Goal: Information Seeking & Learning: Understand process/instructions

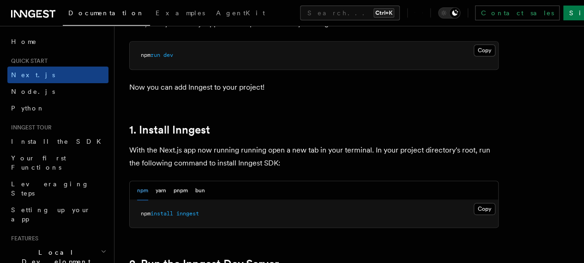
scroll to position [455, 0]
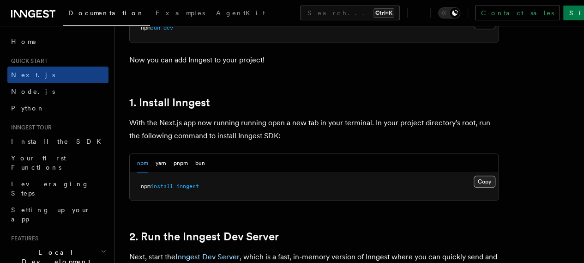
click at [474, 187] on button "Copy Copied" at bounding box center [485, 181] width 22 height 12
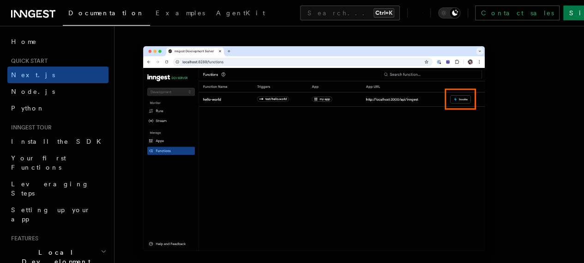
scroll to position [2533, 0]
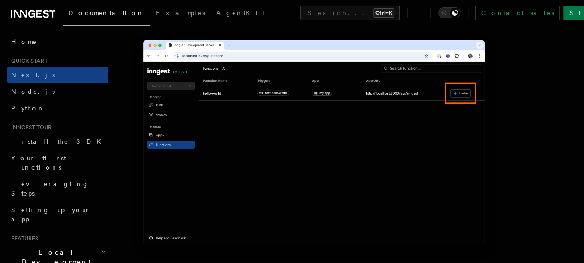
click at [346, 193] on img at bounding box center [313, 146] width 369 height 232
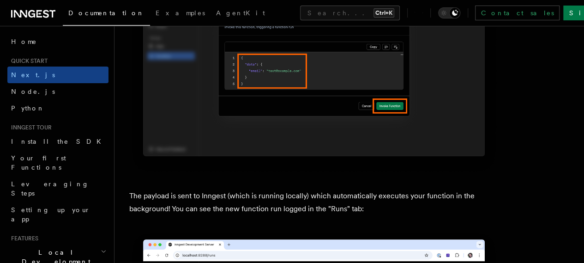
scroll to position [3016, 0]
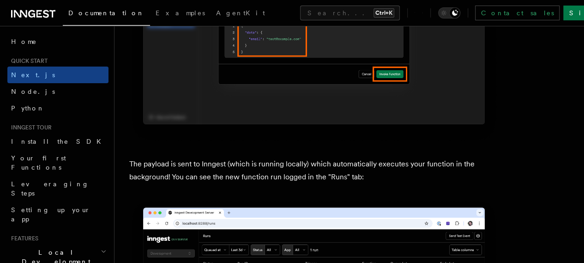
drag, startPoint x: 394, startPoint y: 122, endPoint x: 122, endPoint y: 96, distance: 273.7
click at [122, 96] on div "Quick start Next.js Quick Start In this tutorial you will add Inngest to a Next…" at bounding box center [350, 87] width 470 height 6207
click at [231, 157] on p "The payload is sent to Inngest (which is running locally) which automatically e…" at bounding box center [313, 170] width 369 height 26
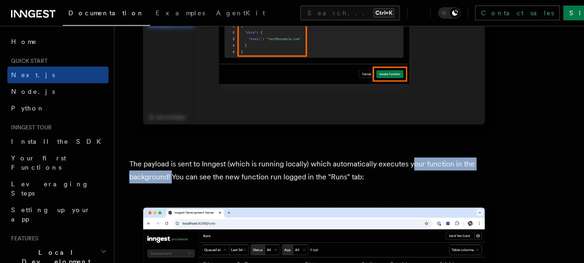
drag, startPoint x: 396, startPoint y: 104, endPoint x: 186, endPoint y: 108, distance: 210.6
click at [186, 157] on p "The payload is sent to Inngest (which is running locally) which automatically e…" at bounding box center [313, 170] width 369 height 26
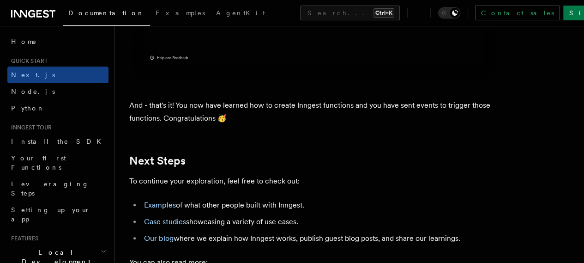
scroll to position [5666, 0]
drag, startPoint x: 285, startPoint y: 149, endPoint x: 127, endPoint y: 58, distance: 182.5
click at [133, 256] on p "You can also read more:" at bounding box center [313, 262] width 369 height 13
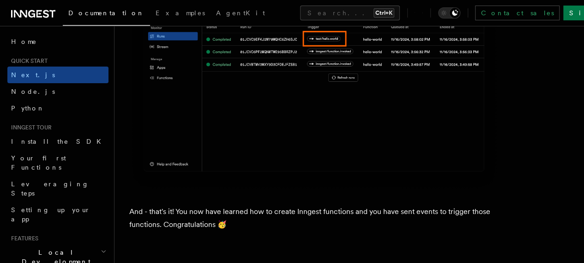
scroll to position [5553, 0]
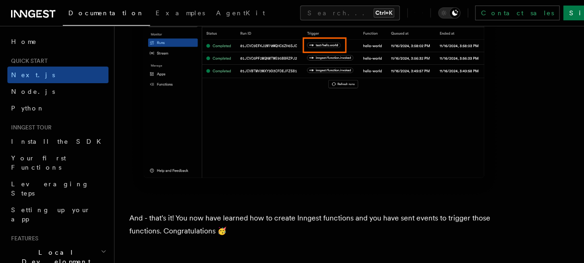
drag, startPoint x: 126, startPoint y: 74, endPoint x: 320, endPoint y: 85, distance: 194.7
